Goal: Task Accomplishment & Management: Manage account settings

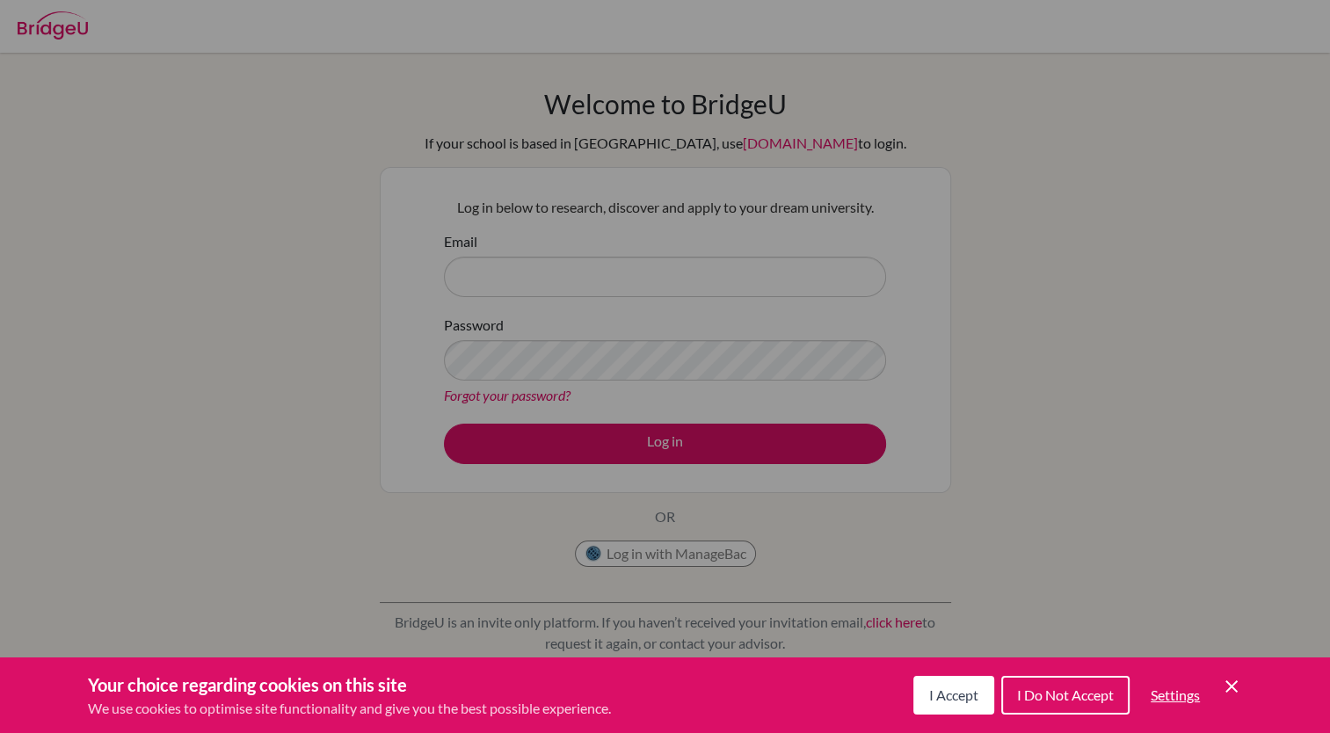
click at [1230, 685] on icon "Save and close" at bounding box center [1231, 686] width 12 height 12
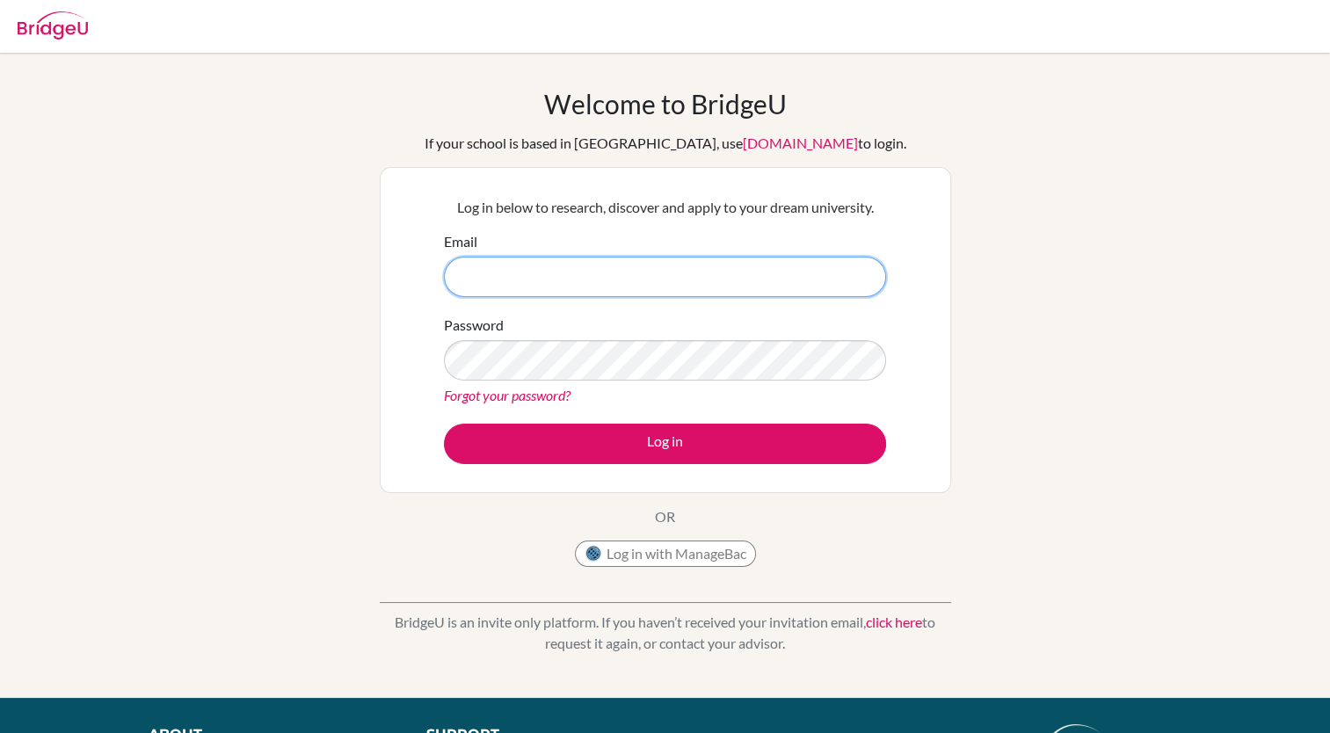
click at [629, 283] on input "Email" at bounding box center [665, 277] width 442 height 40
type input "[EMAIL_ADDRESS][DOMAIN_NAME]"
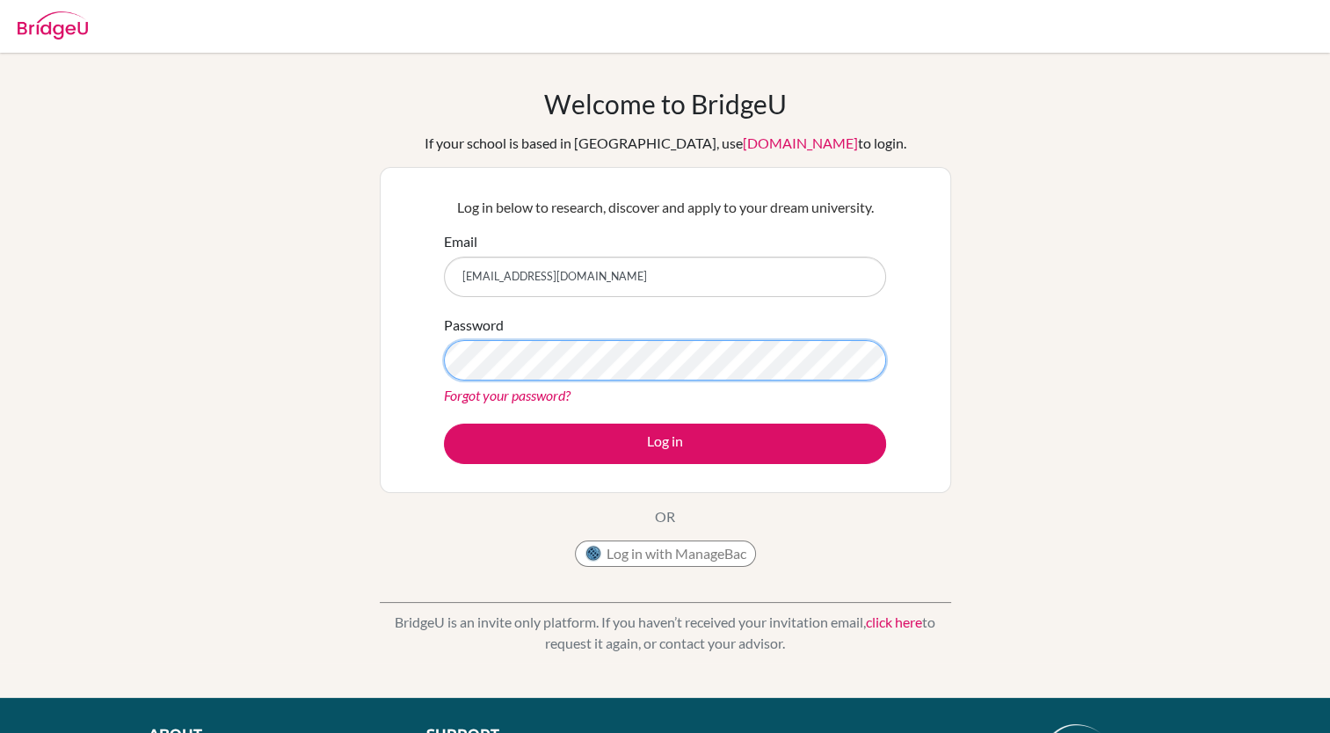
click at [444, 424] on button "Log in" at bounding box center [665, 444] width 442 height 40
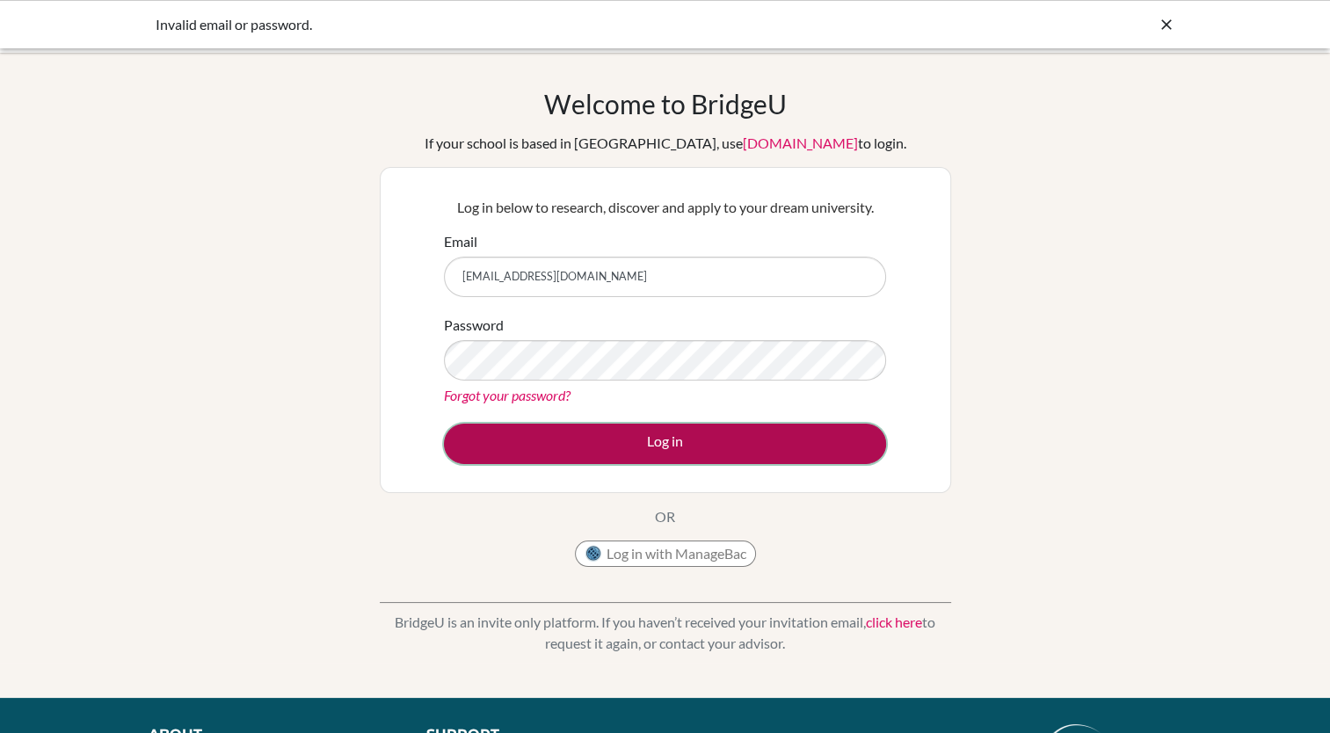
click at [571, 434] on button "Log in" at bounding box center [665, 444] width 442 height 40
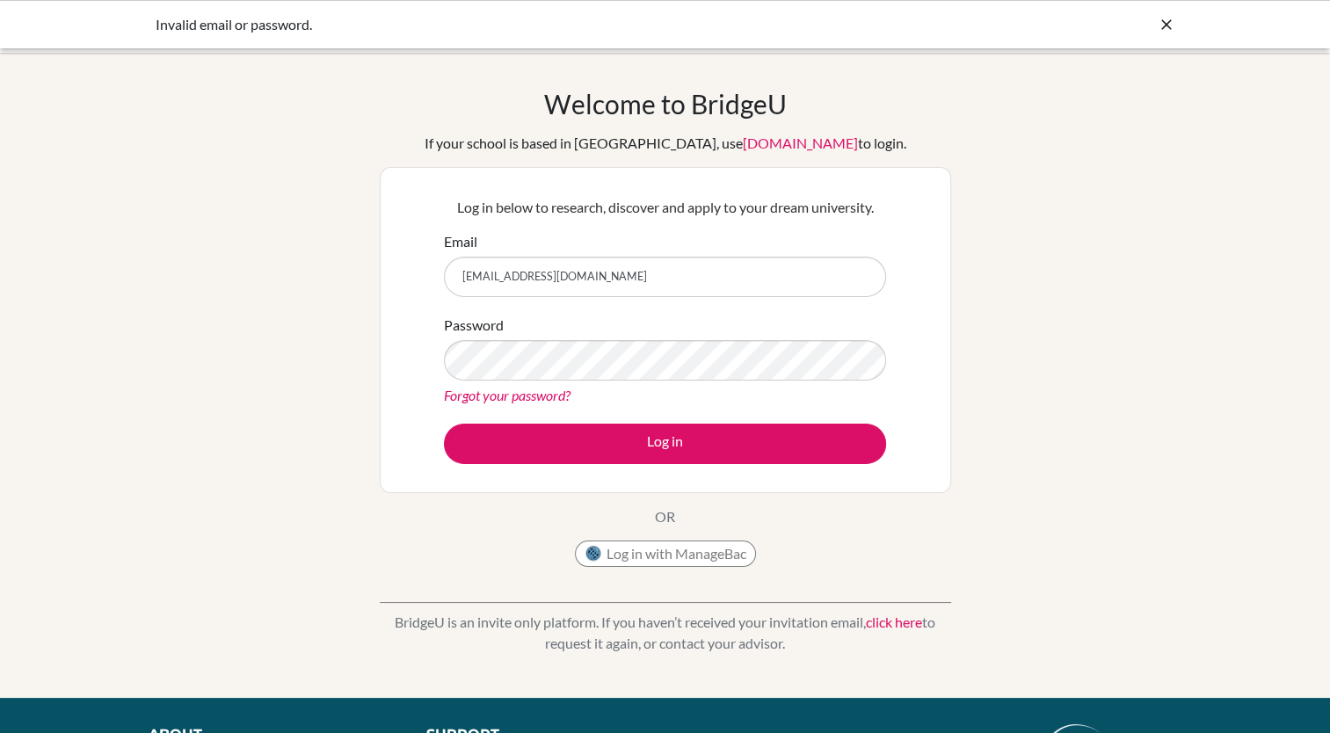
click at [539, 396] on link "Forgot your password?" at bounding box center [507, 395] width 127 height 17
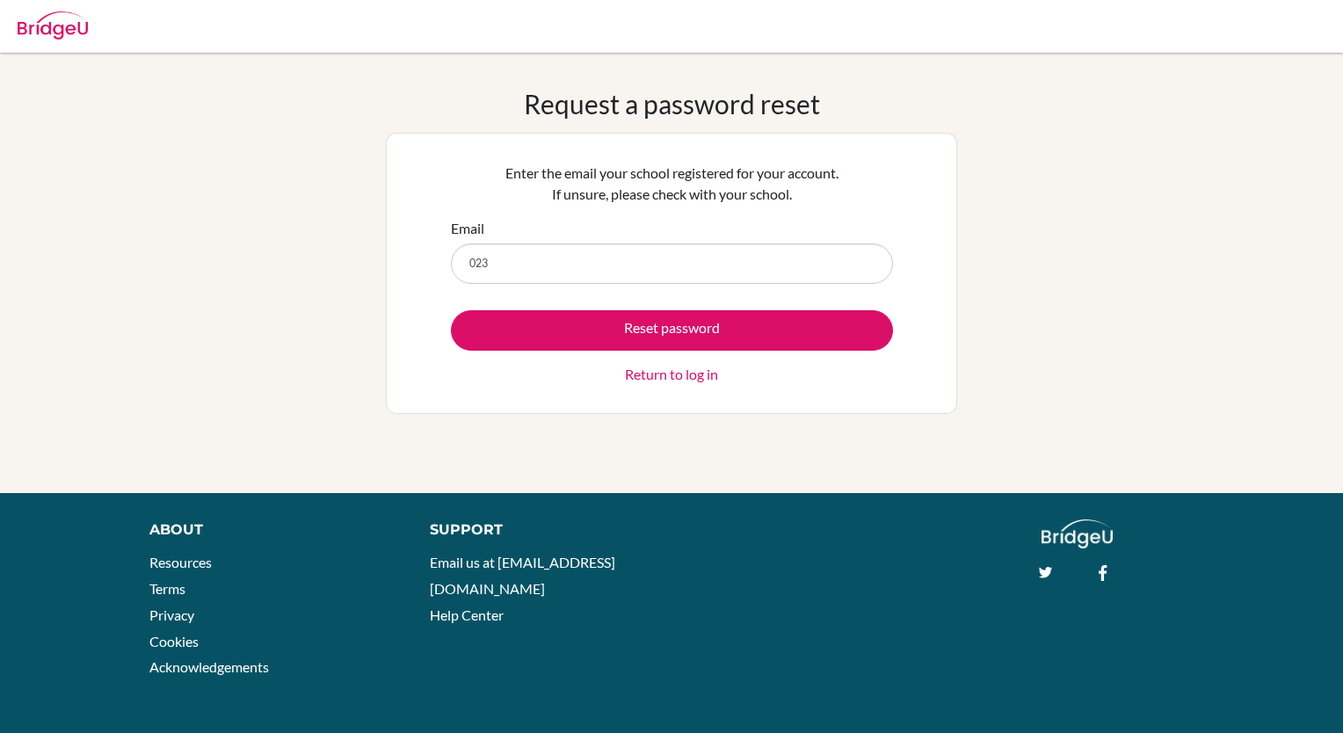
type input "023neb852@sxc.edu.np"
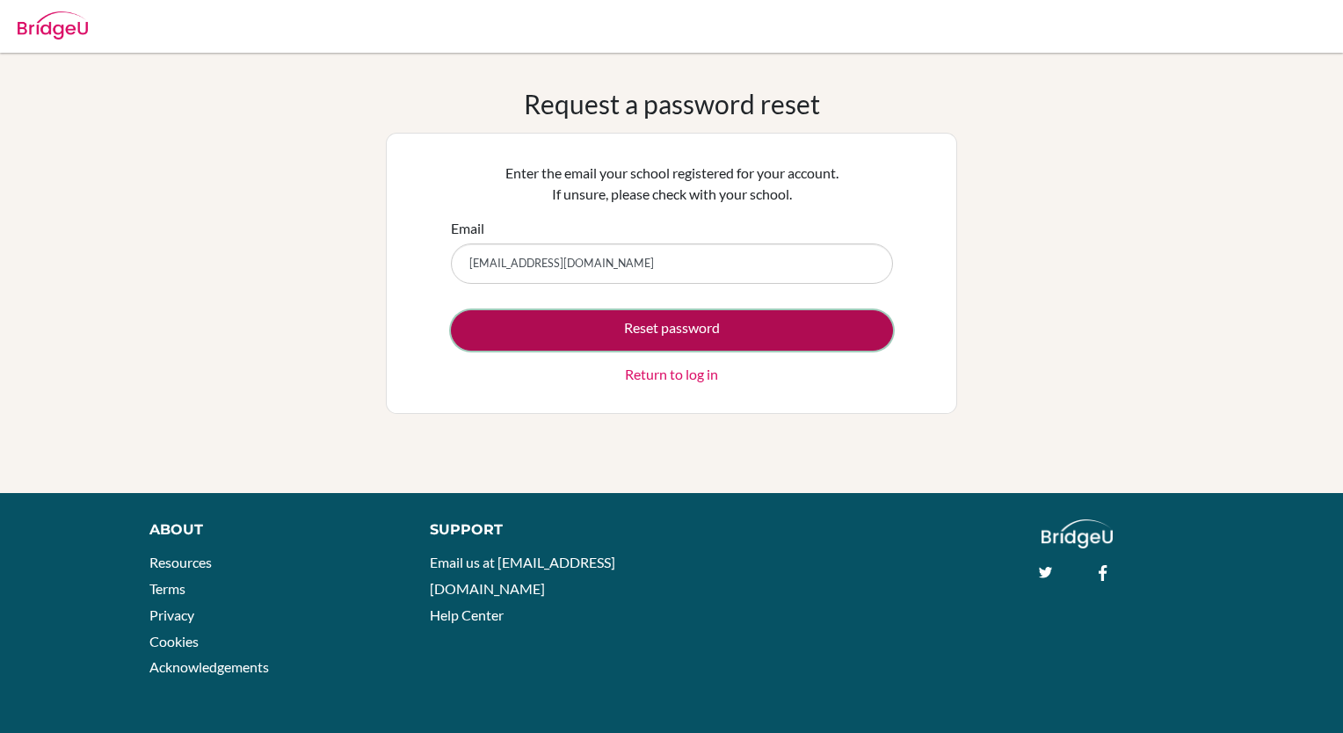
click at [558, 323] on button "Reset password" at bounding box center [672, 330] width 442 height 40
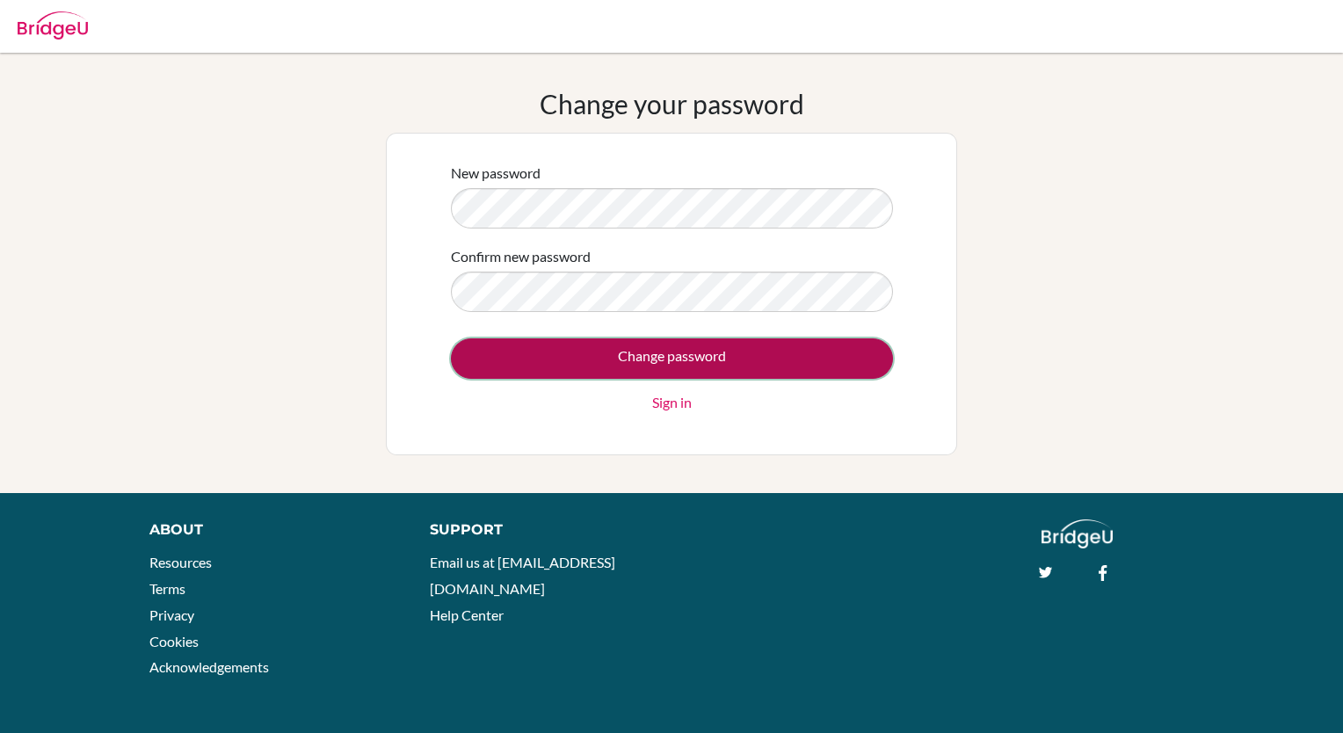
click at [835, 347] on input "Change password" at bounding box center [672, 358] width 442 height 40
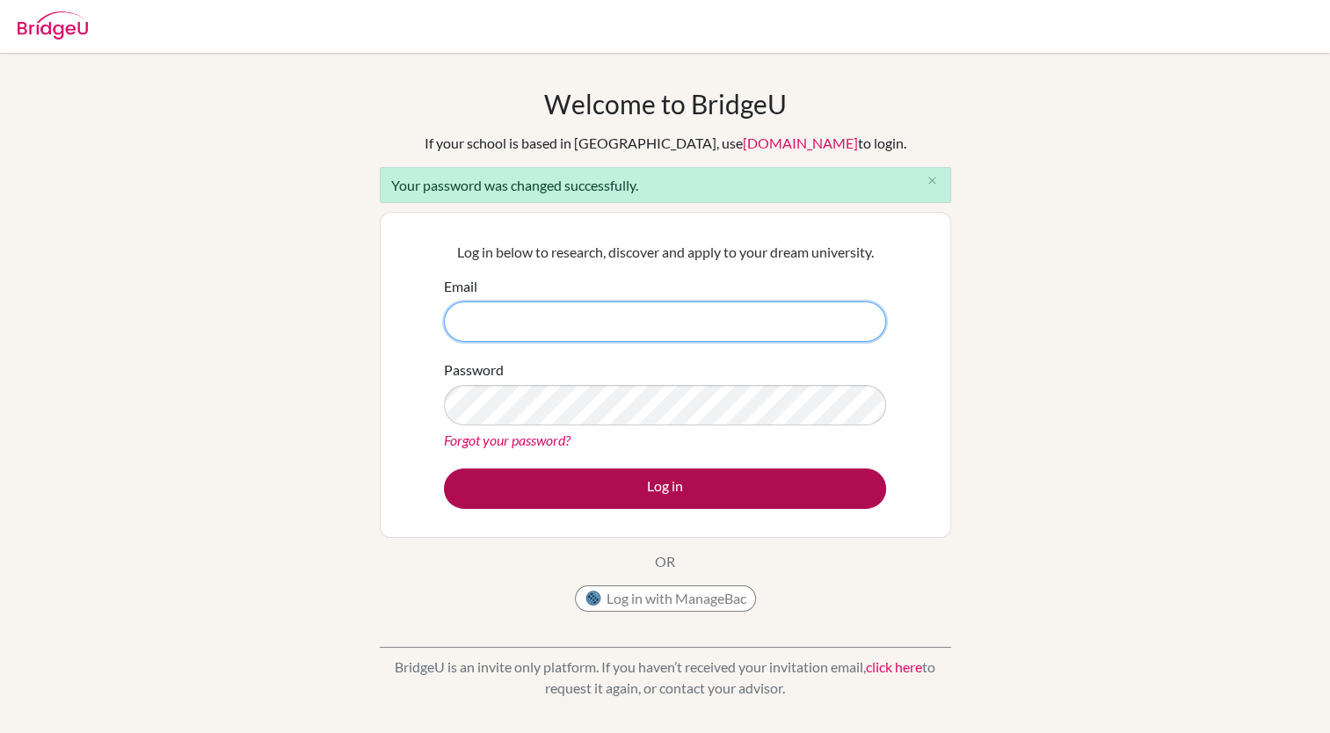
type input "[EMAIL_ADDRESS][DOMAIN_NAME]"
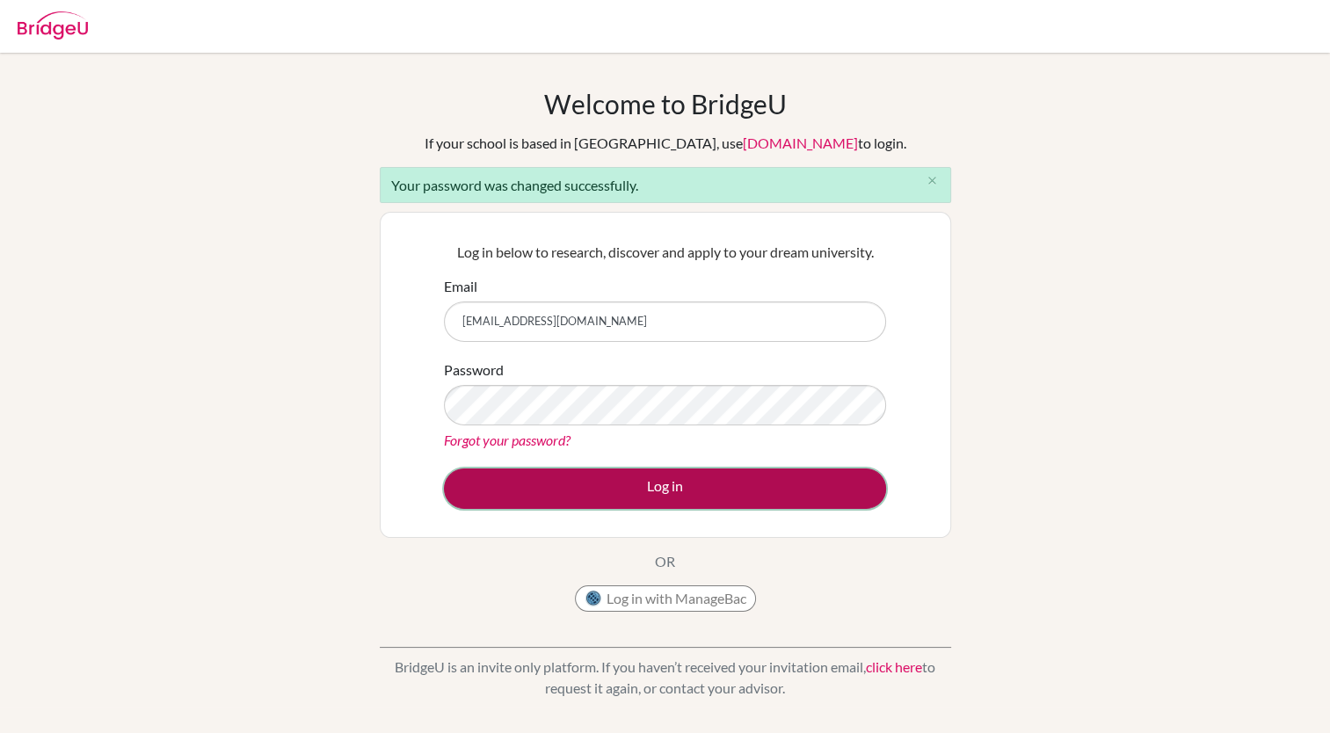
click at [639, 473] on button "Log in" at bounding box center [665, 488] width 442 height 40
